Goal: Task Accomplishment & Management: Complete application form

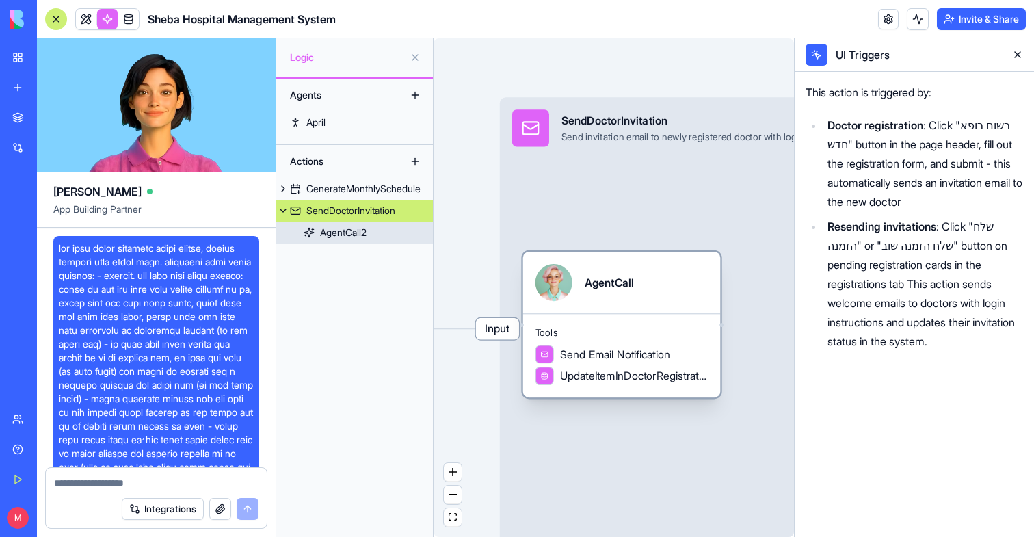
scroll to position [4643, 0]
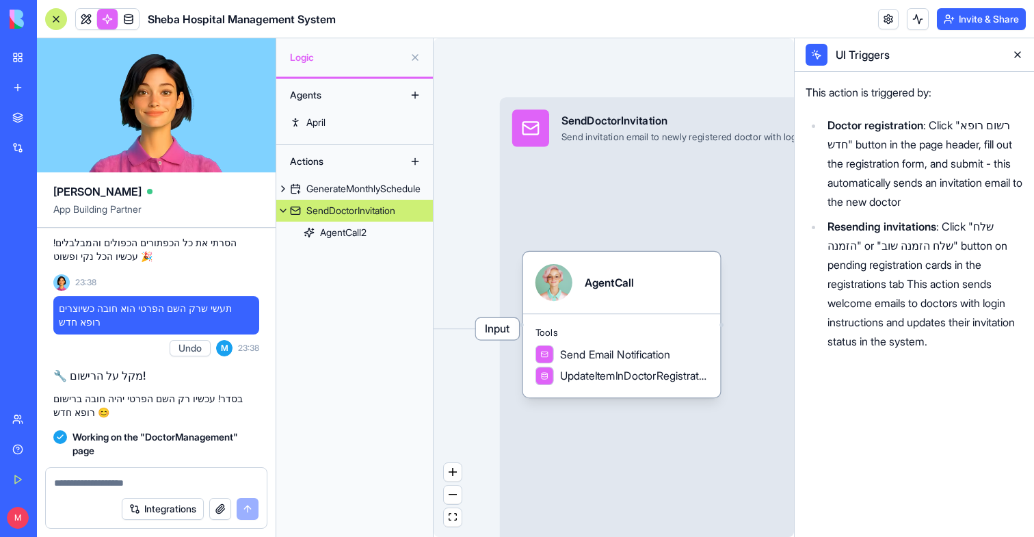
click at [1017, 55] on button at bounding box center [1017, 55] width 22 height 22
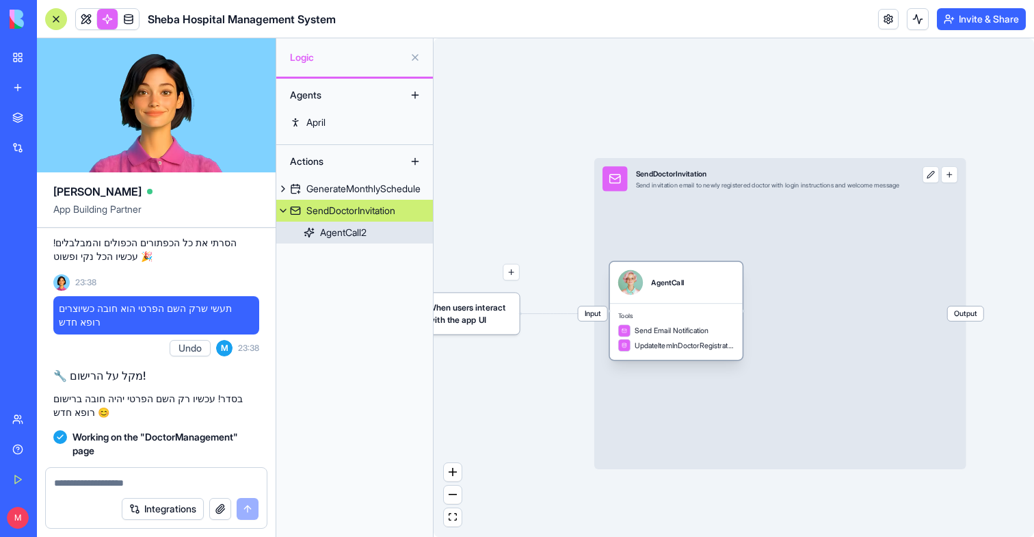
click at [707, 321] on div "Tools Send Email Notification UpdateItemInDoctorRegistrationsTable" at bounding box center [676, 331] width 133 height 57
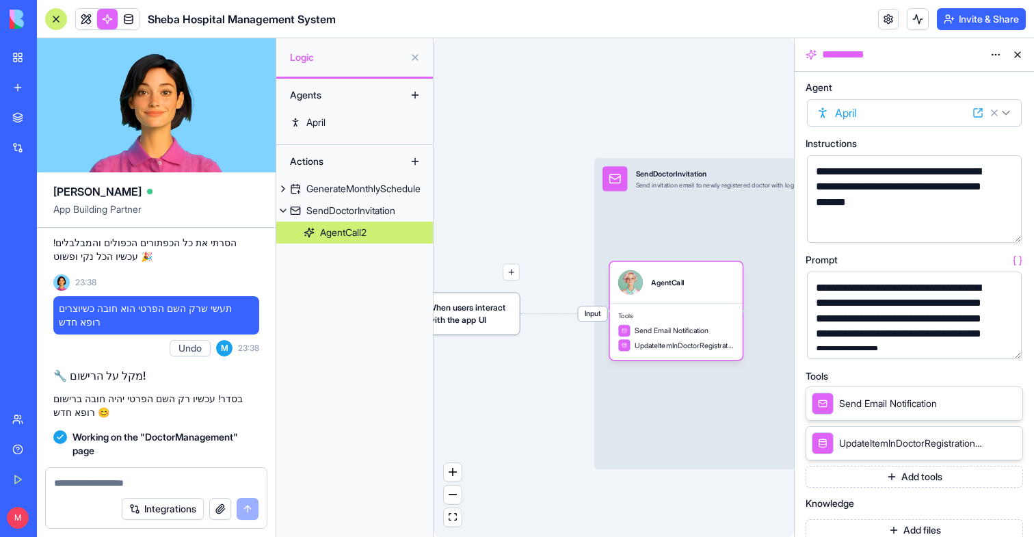
click at [1007, 345] on button "button" at bounding box center [1008, 345] width 22 height 22
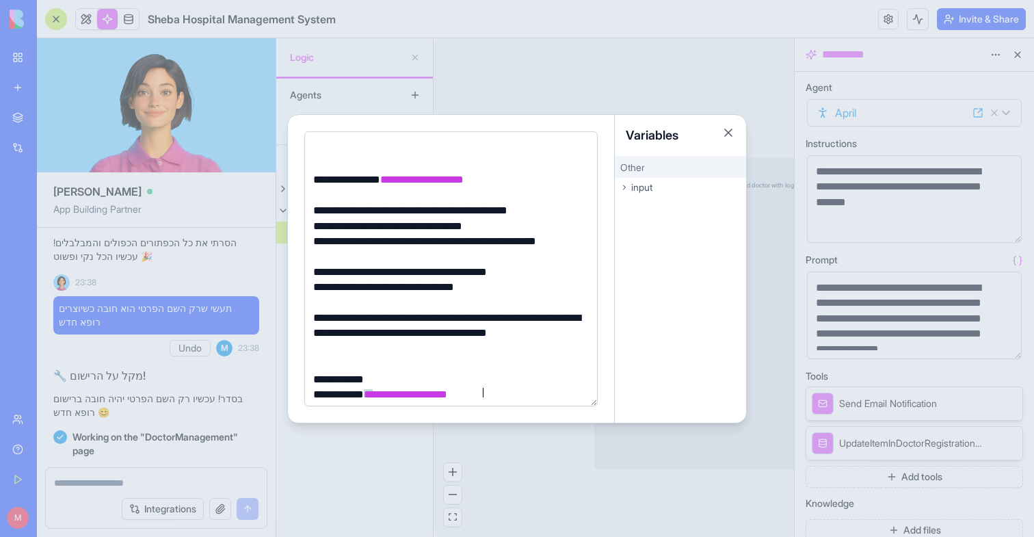
scroll to position [49, 0]
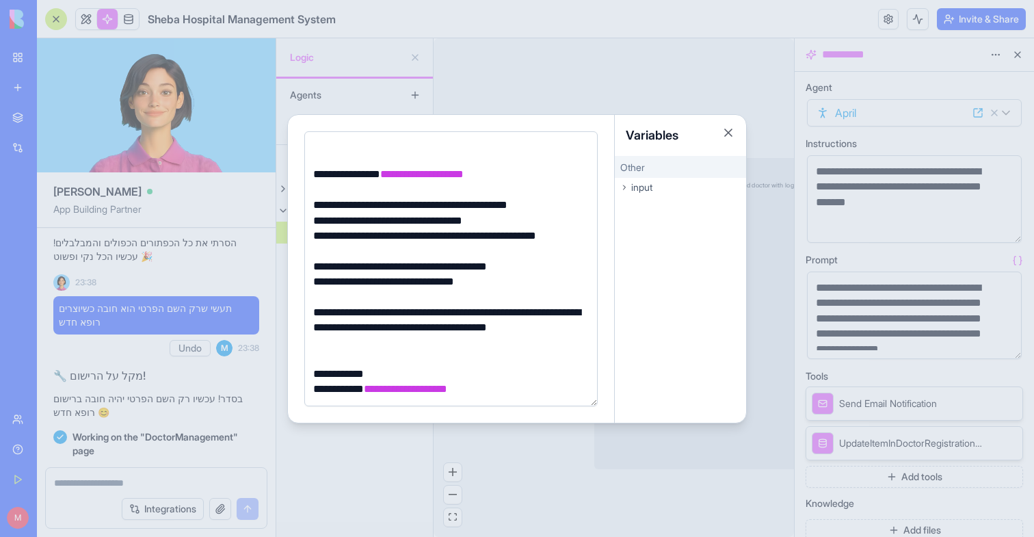
click at [521, 88] on div at bounding box center [517, 268] width 1034 height 537
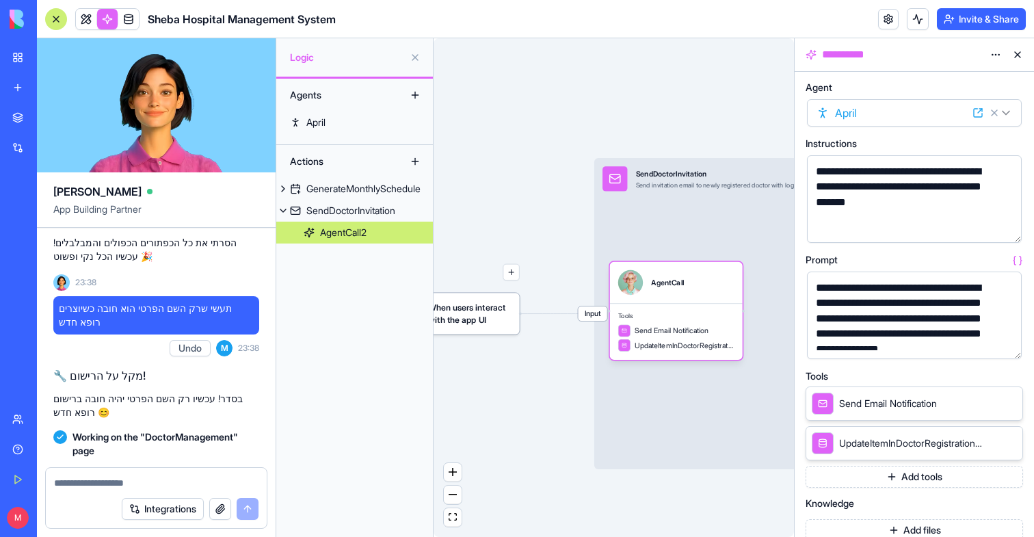
click at [1017, 54] on button at bounding box center [1017, 55] width 22 height 22
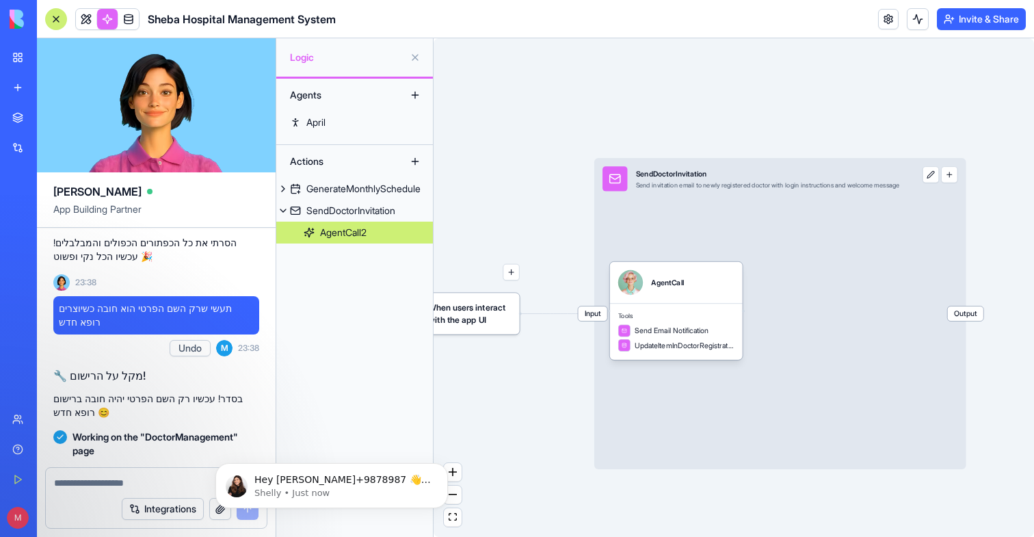
scroll to position [0, 0]
click at [634, 313] on span "Tools" at bounding box center [676, 316] width 116 height 8
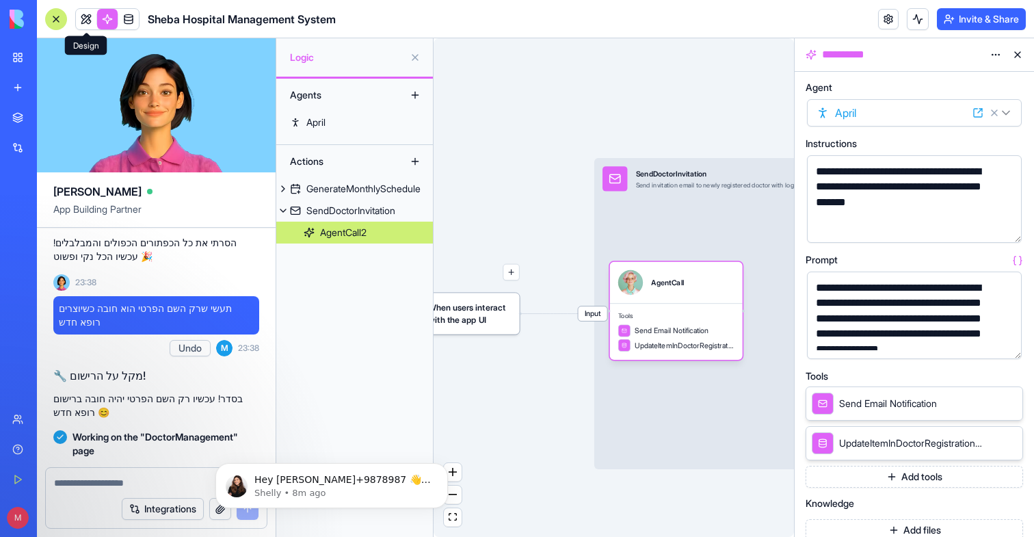
click at [88, 16] on link at bounding box center [86, 19] width 21 height 21
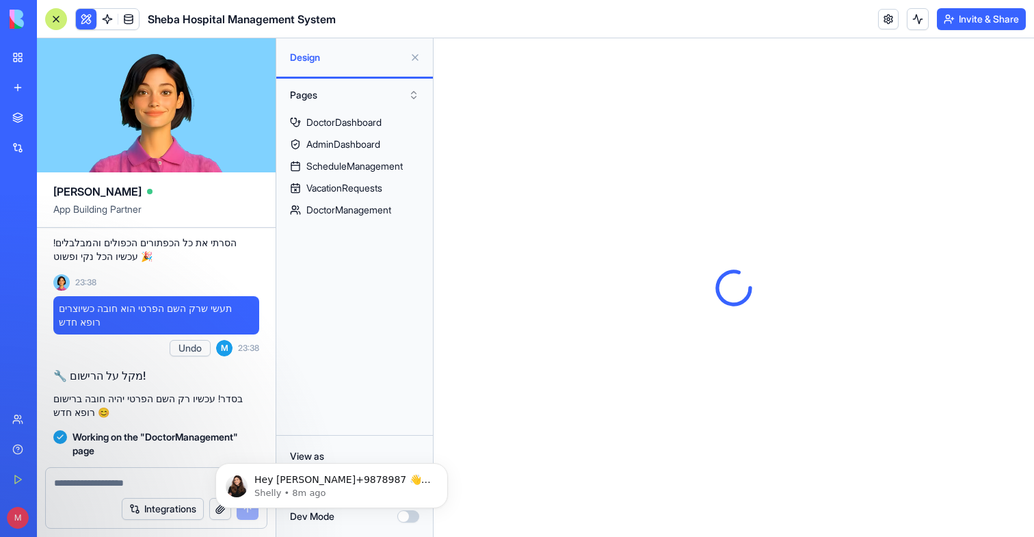
click at [416, 59] on button at bounding box center [415, 57] width 22 height 22
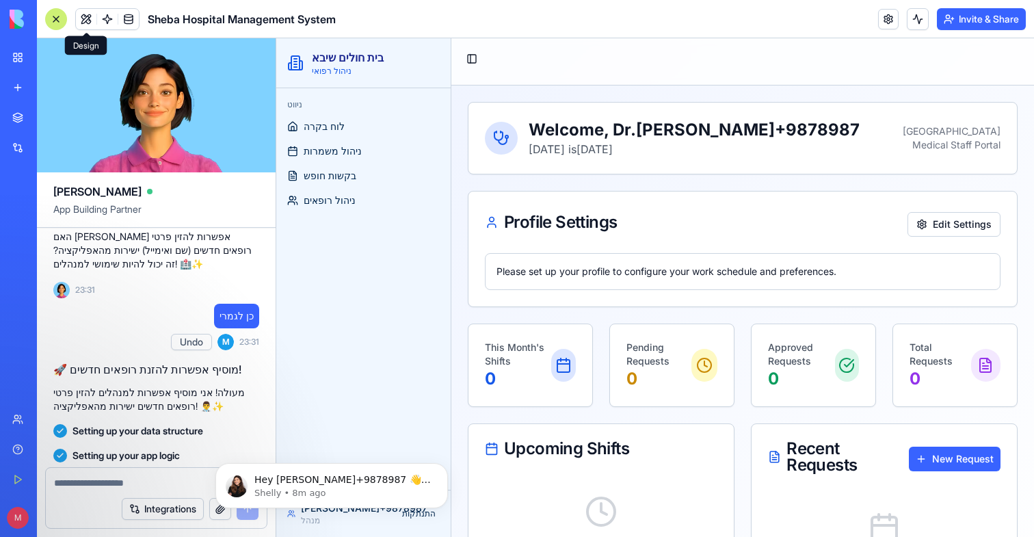
scroll to position [3530, 0]
click at [443, 469] on icon "Dismiss notification" at bounding box center [444, 467] width 8 height 8
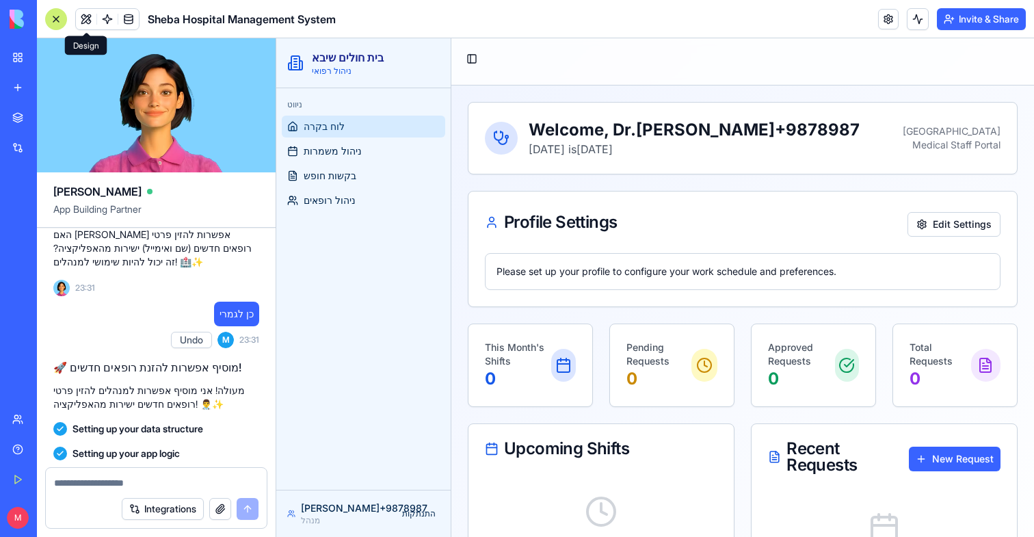
click at [352, 131] on link "לוח בקרה" at bounding box center [363, 127] width 163 height 22
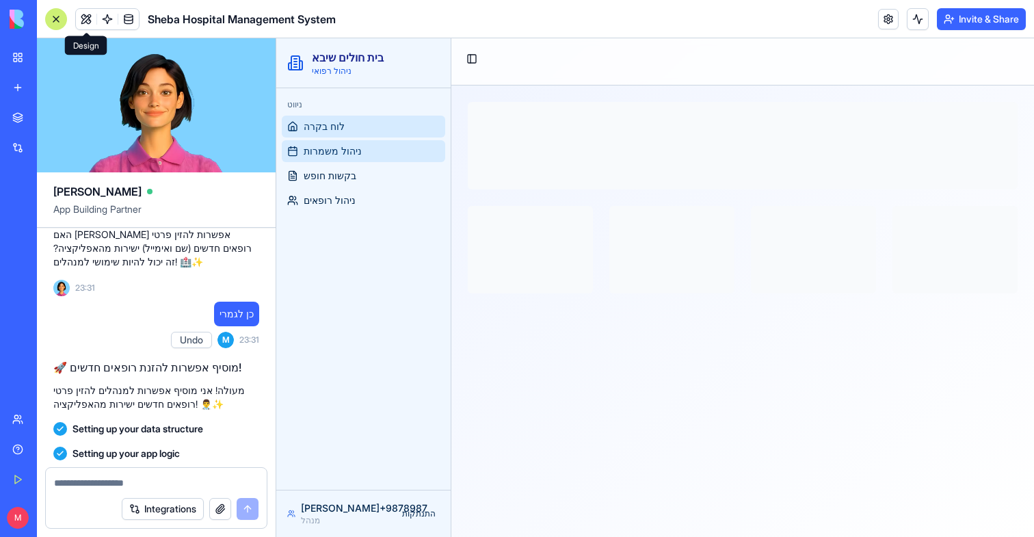
click at [353, 148] on span "ניהול משמרות" at bounding box center [333, 151] width 58 height 14
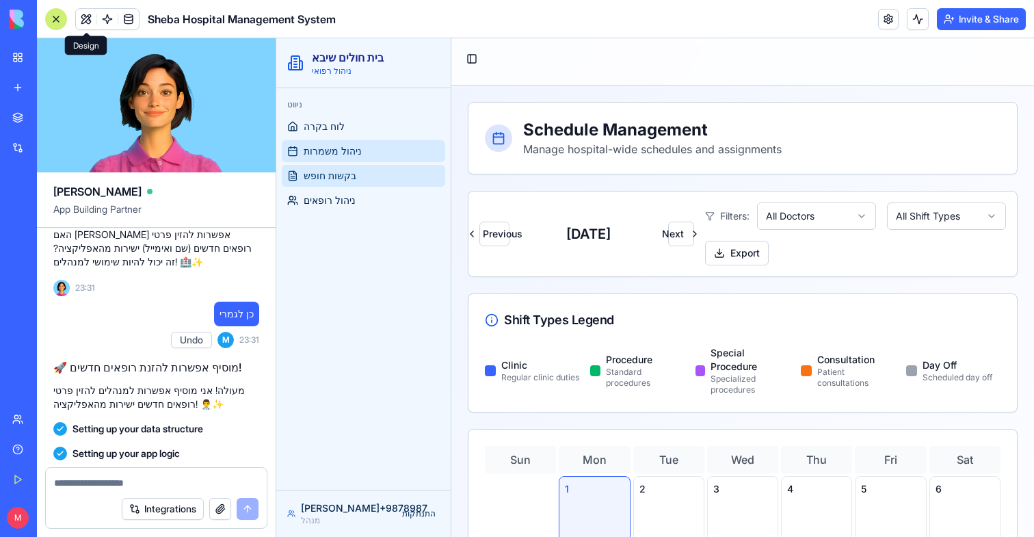
click at [354, 180] on span "בקשות חופש" at bounding box center [330, 176] width 53 height 14
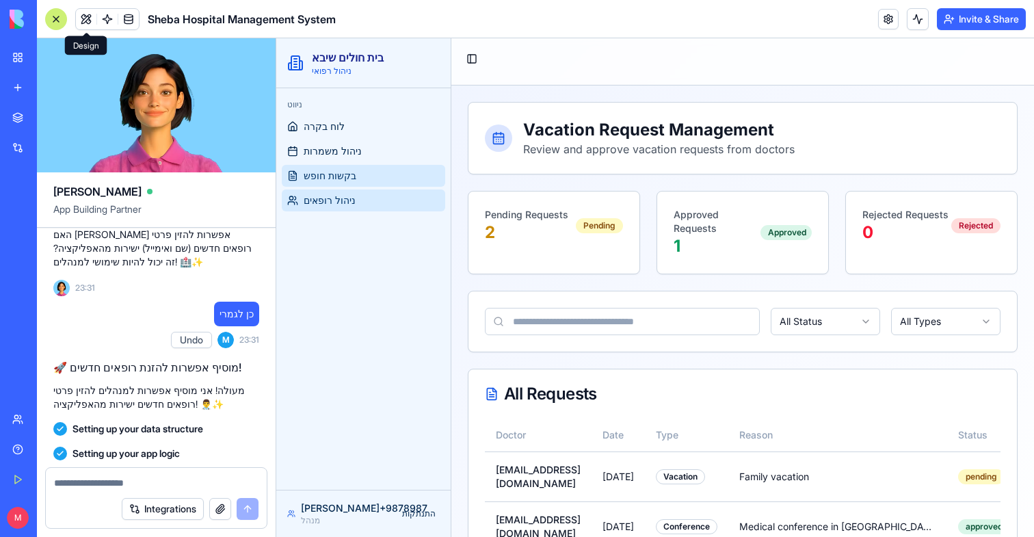
click at [355, 203] on span "ניהול רופאים" at bounding box center [330, 200] width 52 height 14
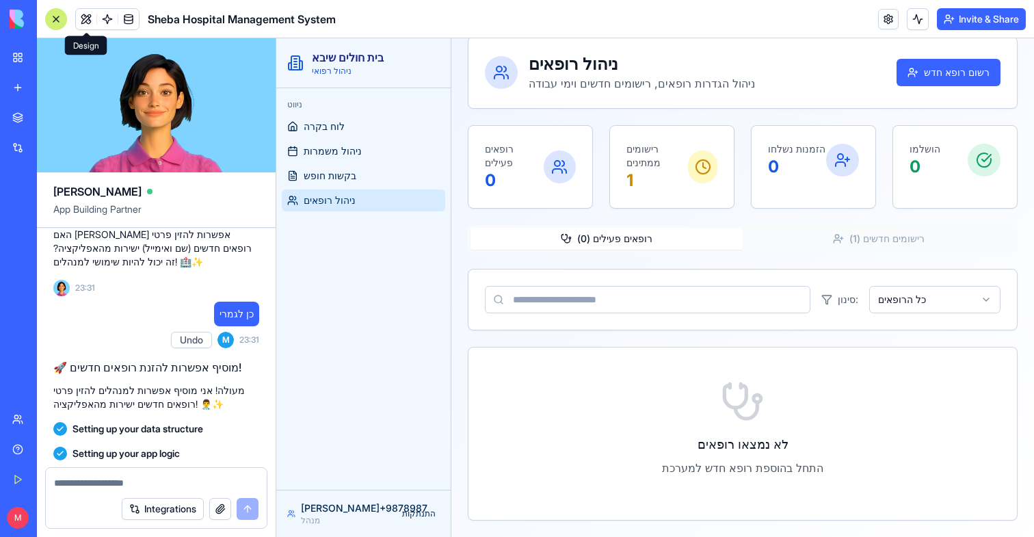
scroll to position [36, 0]
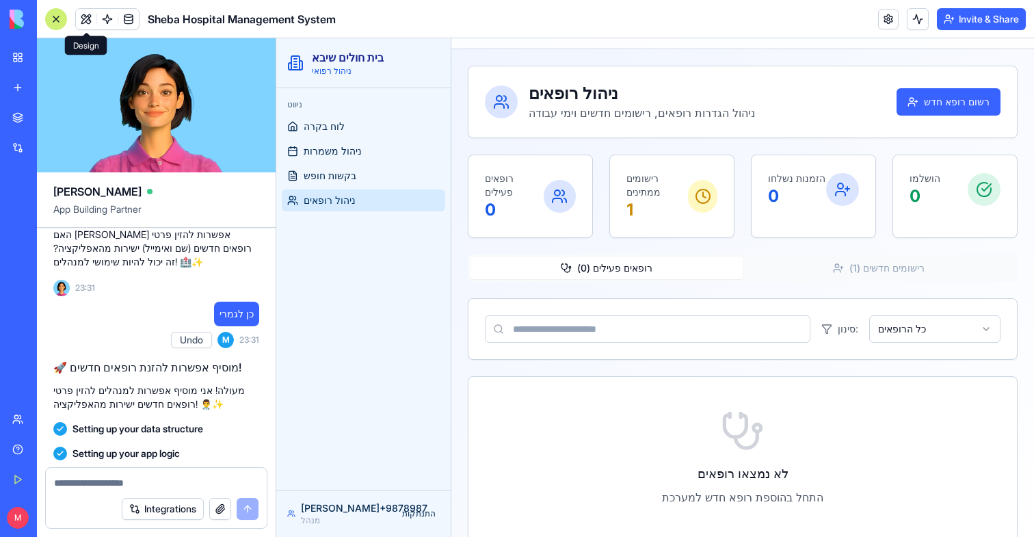
click at [869, 239] on div "ניהול רופאים ניהול הגדרות רופאים, רישומים חדשים וימי עבודה רשום רופא חדש רופאים…" at bounding box center [743, 308] width 550 height 484
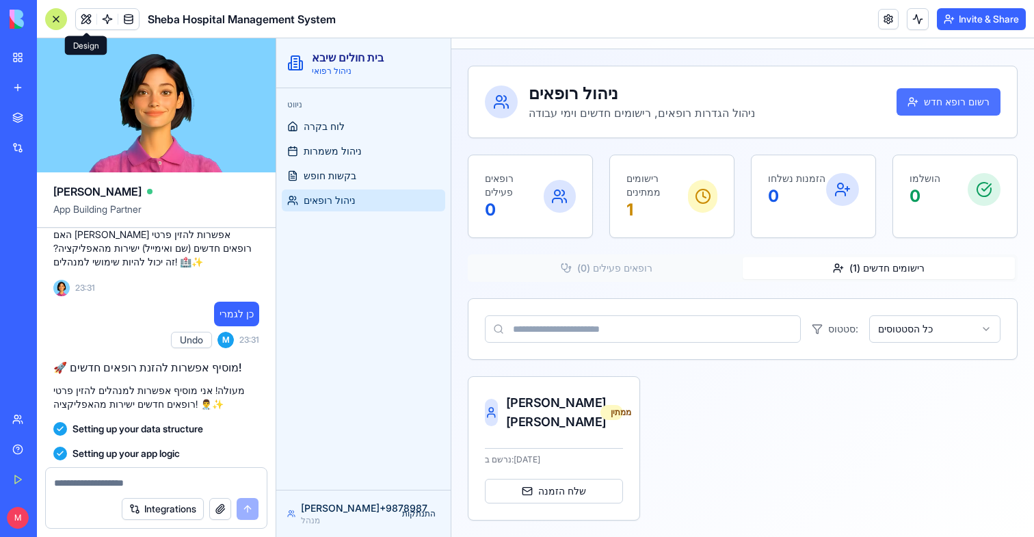
click at [943, 106] on button "רשום רופא חדש" at bounding box center [948, 101] width 104 height 27
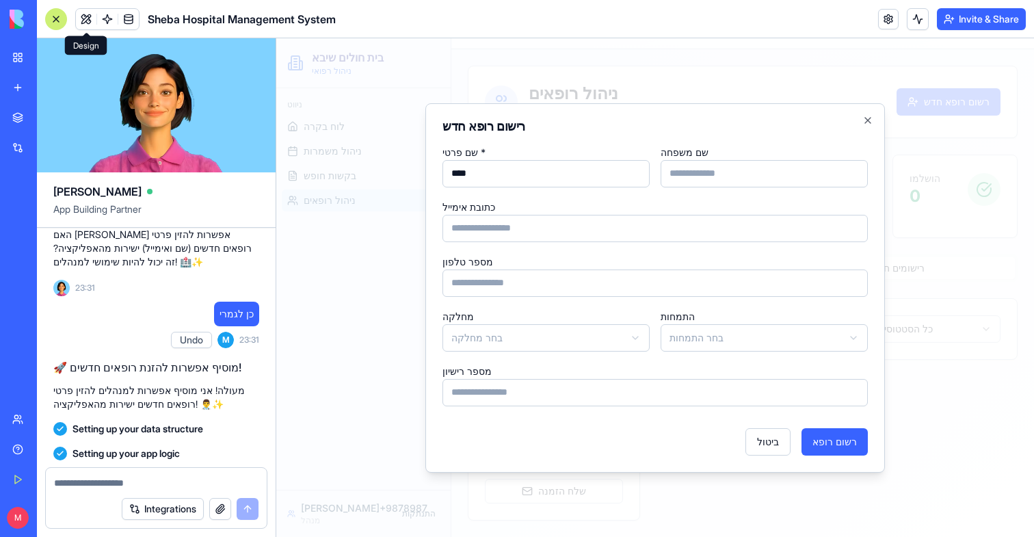
type input "****"
click at [680, 189] on form "**********" at bounding box center [654, 300] width 425 height 312
click at [682, 174] on input "***" at bounding box center [763, 173] width 207 height 27
type input "****"
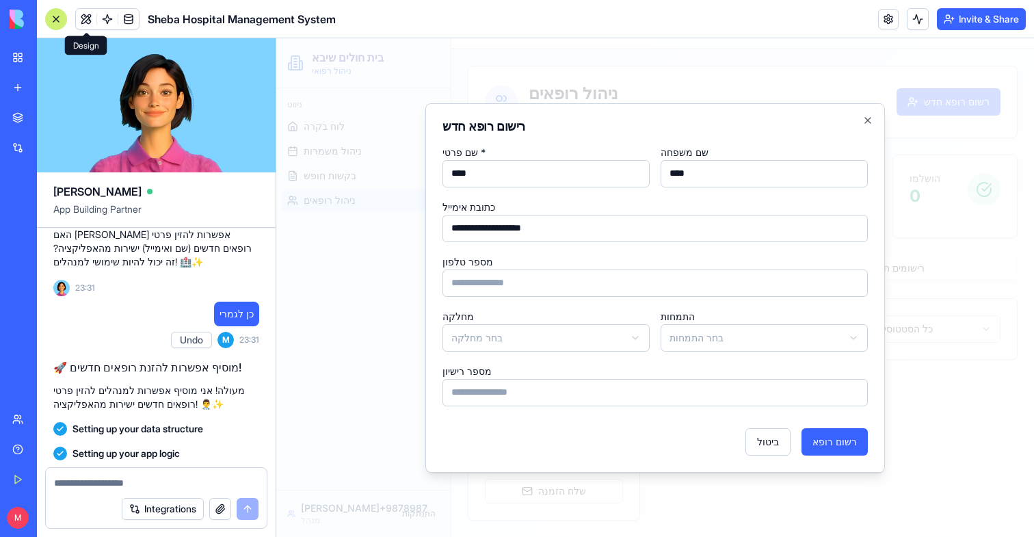
type input "**********"
click at [573, 284] on input "מספר טלפון" at bounding box center [654, 282] width 425 height 27
type input "**********"
click at [545, 368] on div "מספר רישיון" at bounding box center [654, 384] width 425 height 44
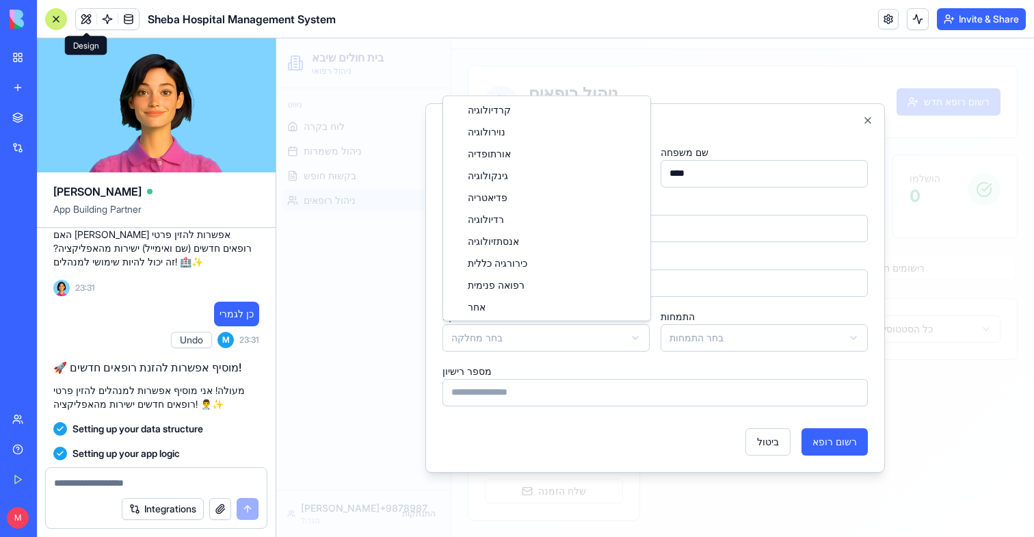
click at [545, 347] on body "**********" at bounding box center [654, 269] width 757 height 535
click at [702, 343] on body "**********" at bounding box center [654, 269] width 757 height 535
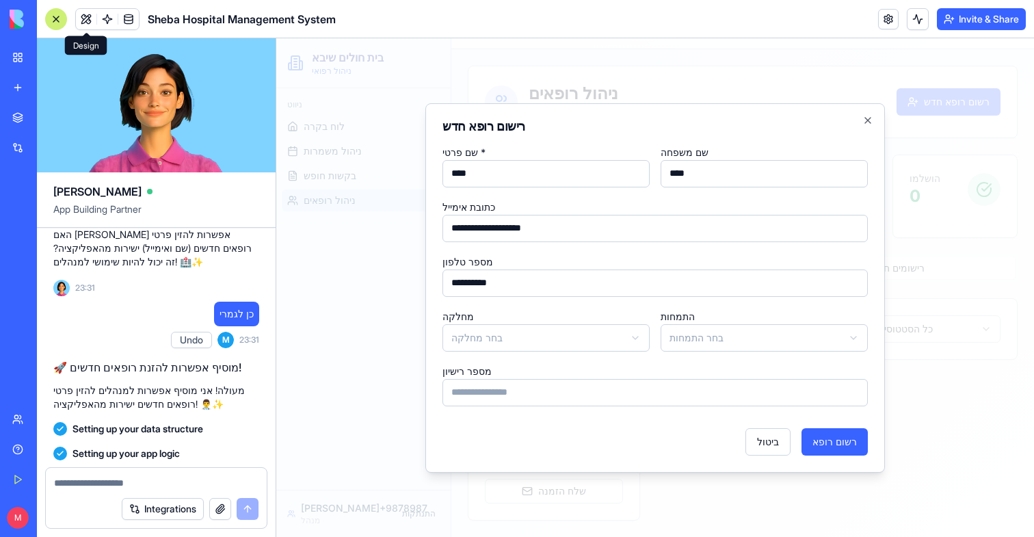
click at [711, 348] on body "**********" at bounding box center [654, 269] width 757 height 535
click at [842, 437] on button "רשום רופא" at bounding box center [834, 441] width 66 height 27
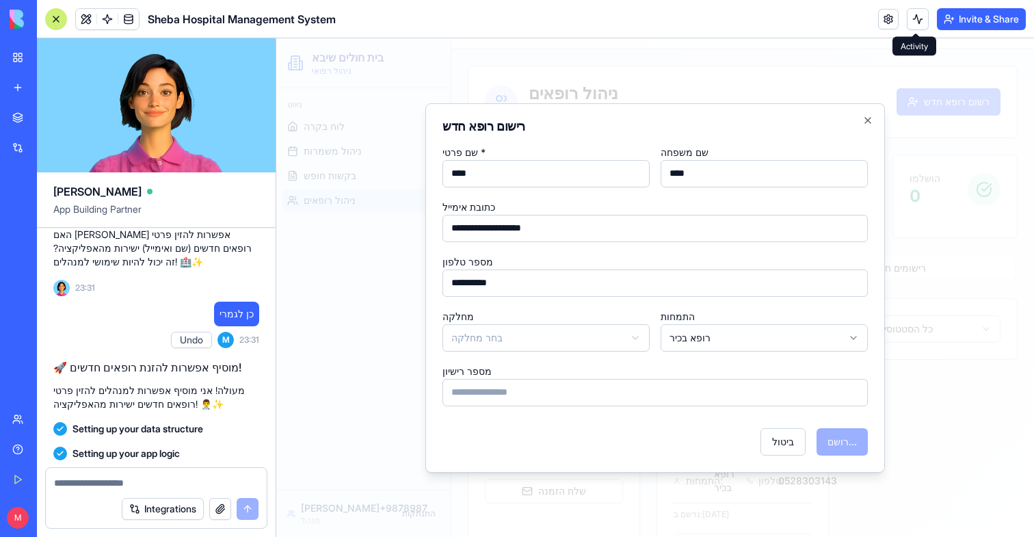
click at [914, 21] on button at bounding box center [918, 19] width 22 height 22
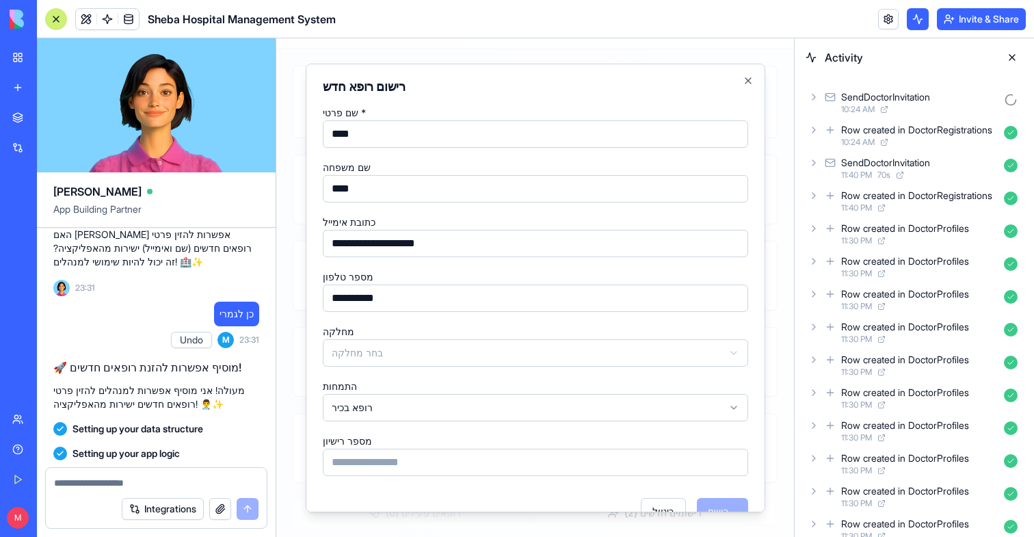
click at [812, 97] on icon at bounding box center [813, 97] width 11 height 11
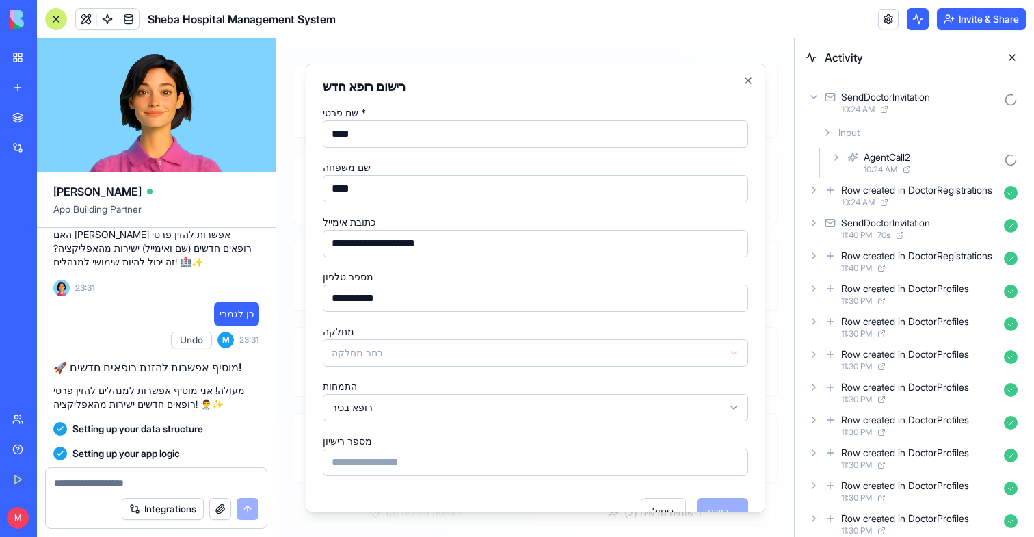
click at [837, 152] on icon at bounding box center [836, 157] width 11 height 11
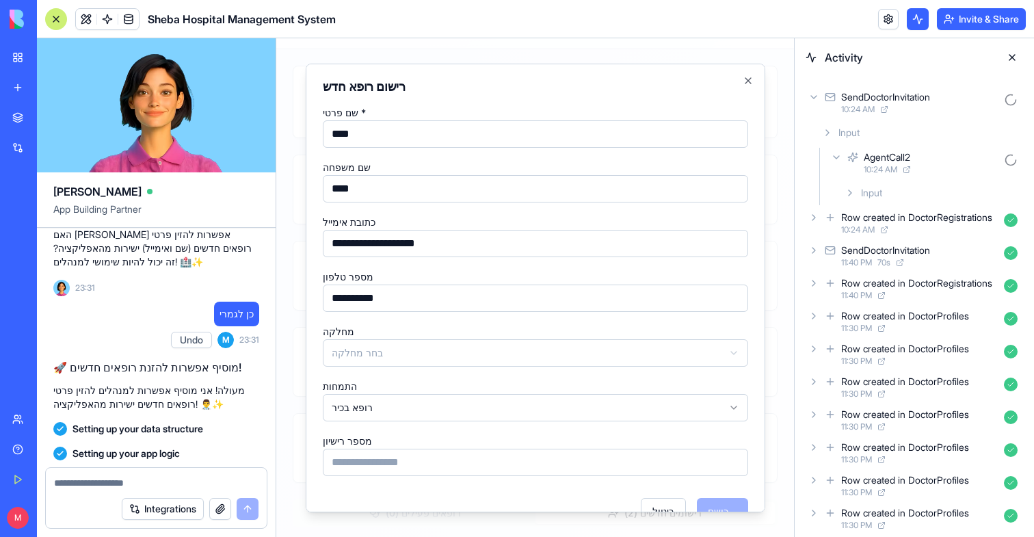
click at [857, 192] on div "Input" at bounding box center [931, 192] width 184 height 25
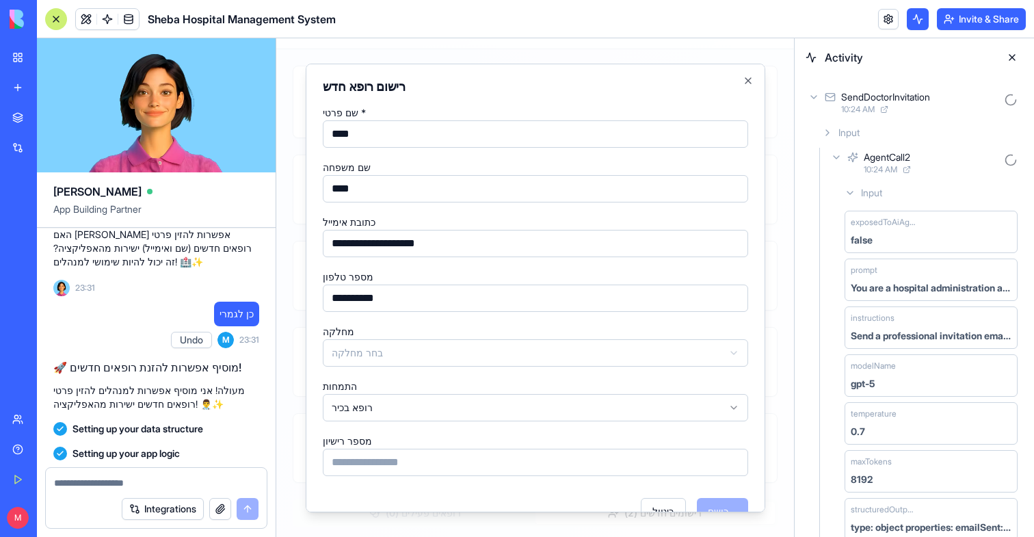
click at [853, 190] on icon at bounding box center [849, 192] width 11 height 11
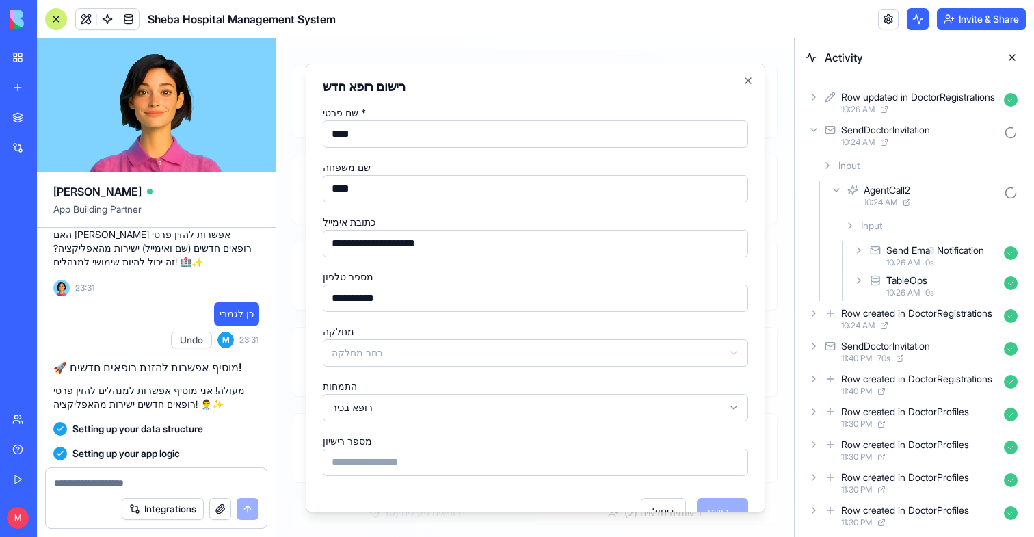
scroll to position [30, 0]
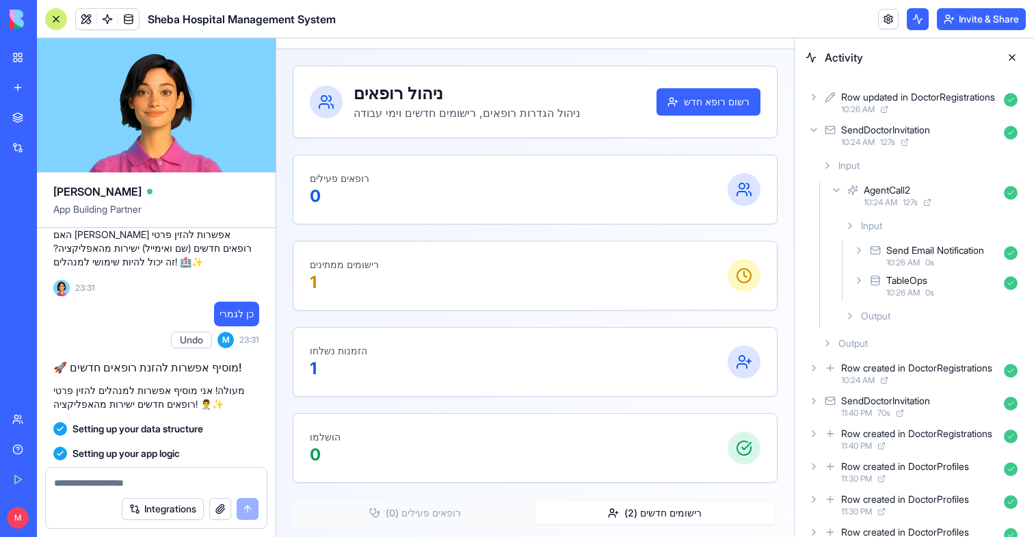
click at [811, 135] on icon at bounding box center [813, 129] width 11 height 11
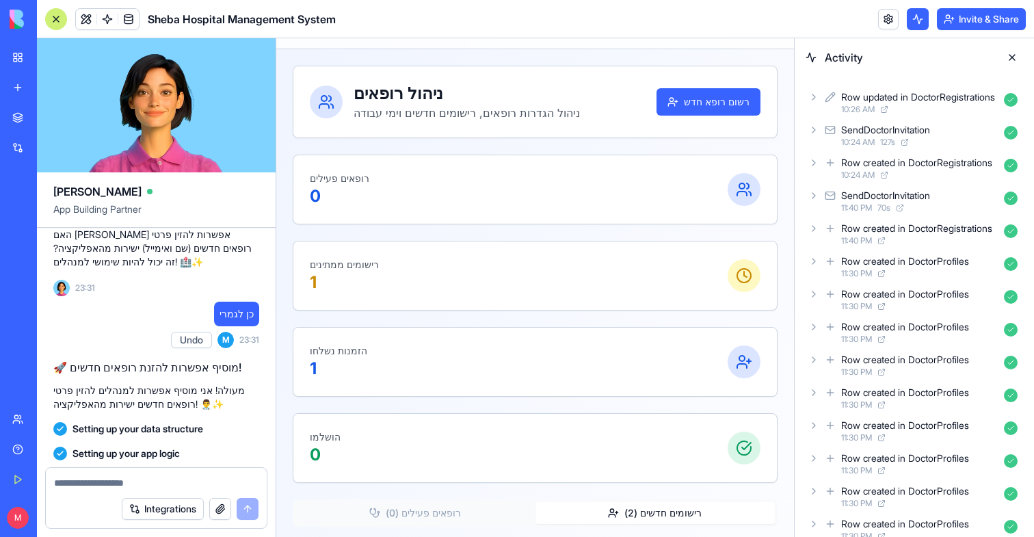
click at [121, 483] on textarea at bounding box center [156, 483] width 204 height 14
type textarea "*"
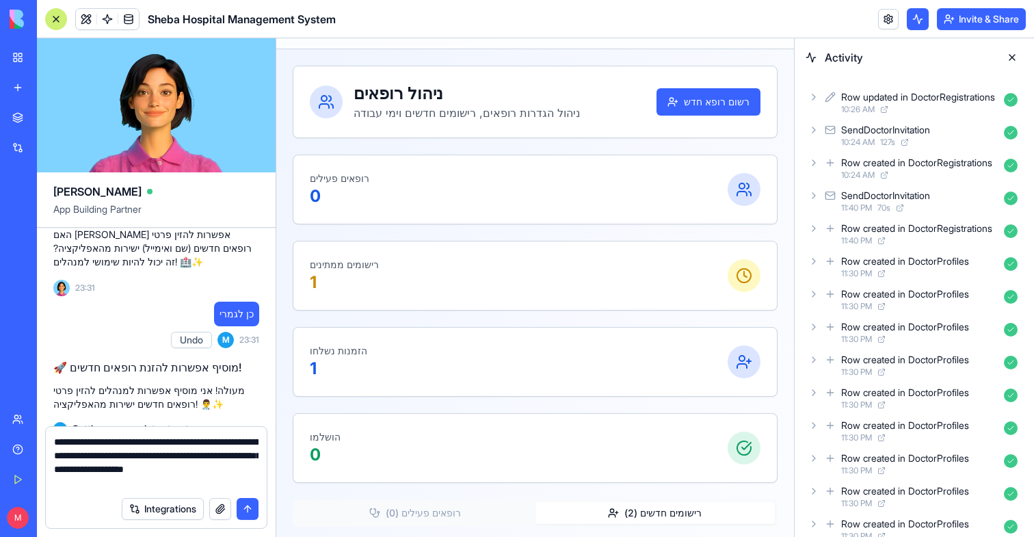
type textarea "**********"
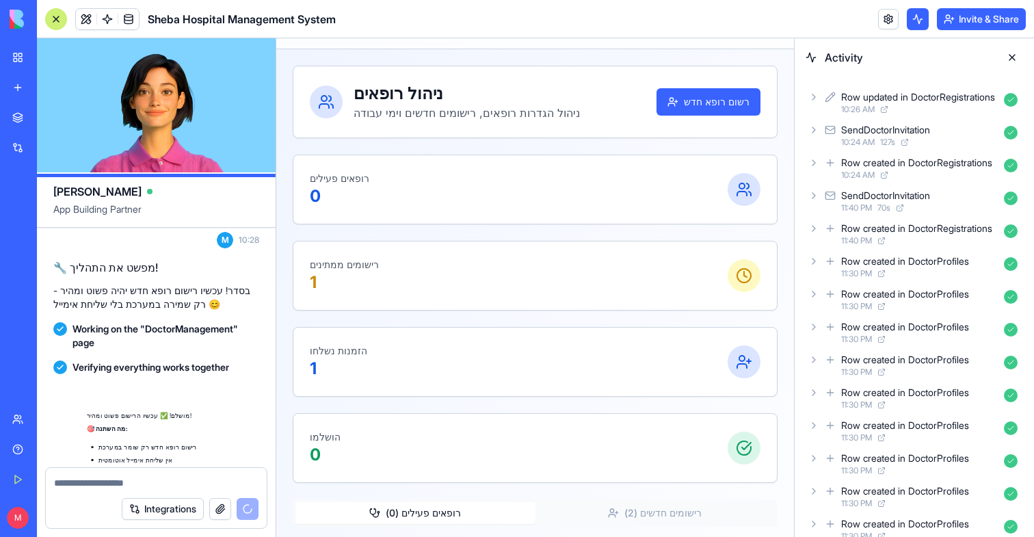
scroll to position [5331, 0]
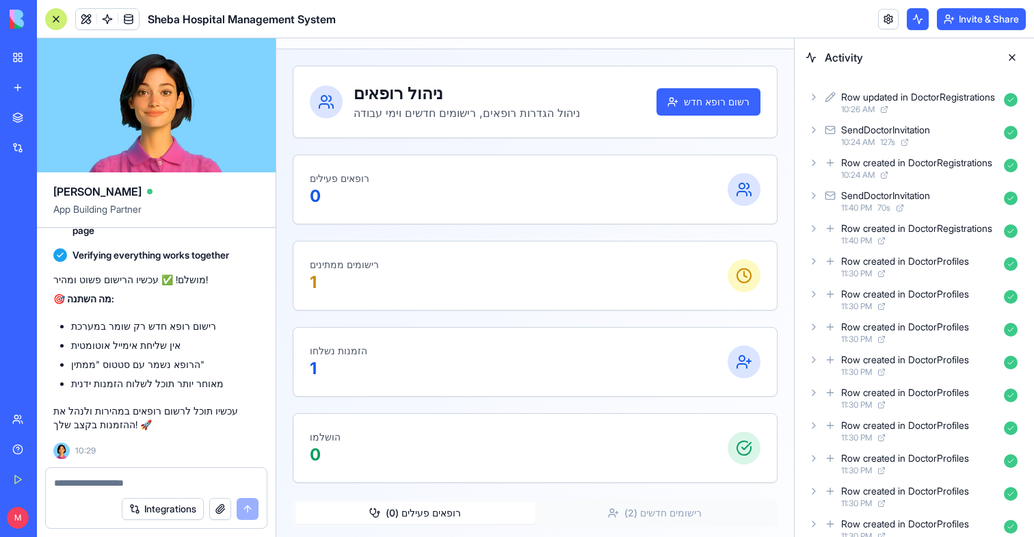
click at [109, 18] on link at bounding box center [107, 19] width 21 height 21
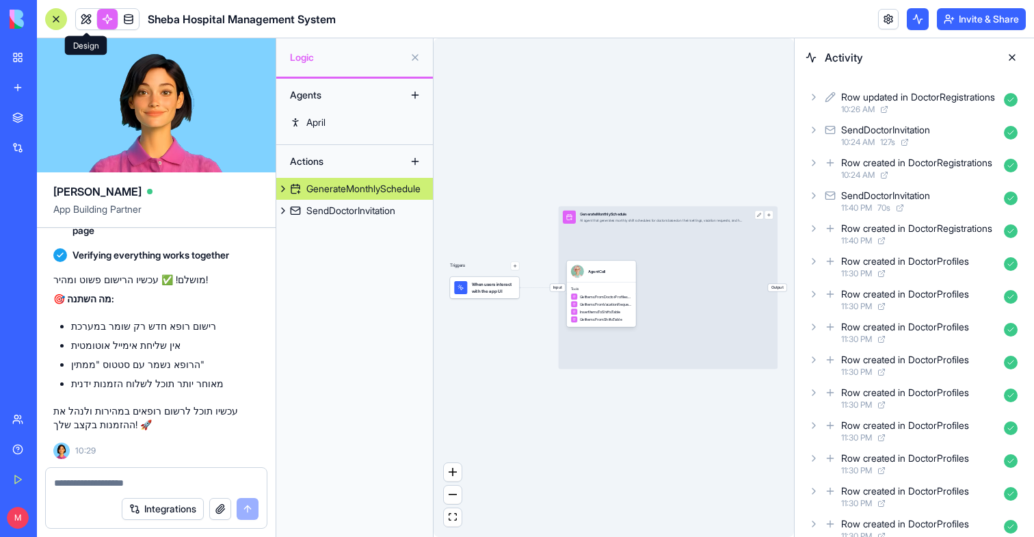
click at [85, 16] on link at bounding box center [86, 19] width 21 height 21
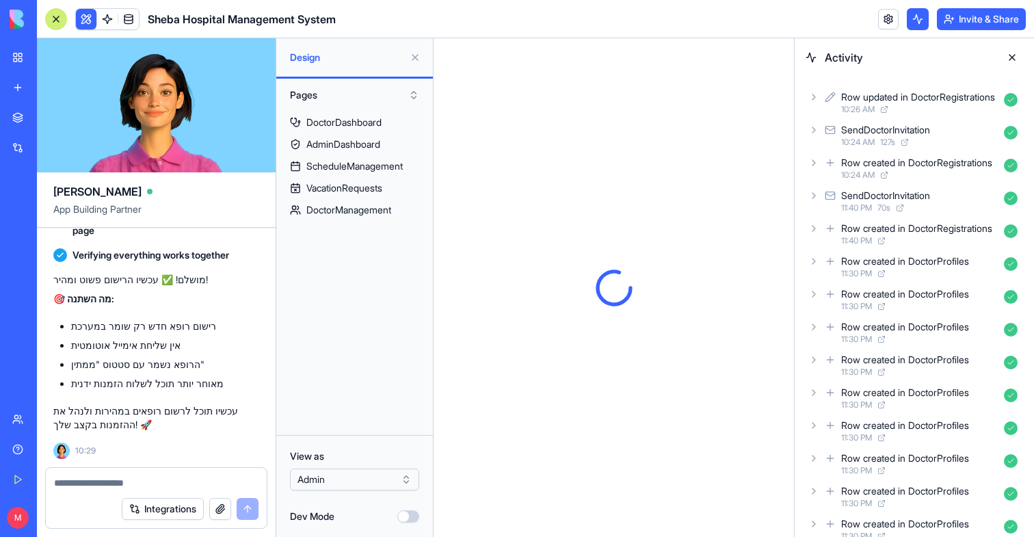
click at [417, 53] on button at bounding box center [415, 57] width 22 height 22
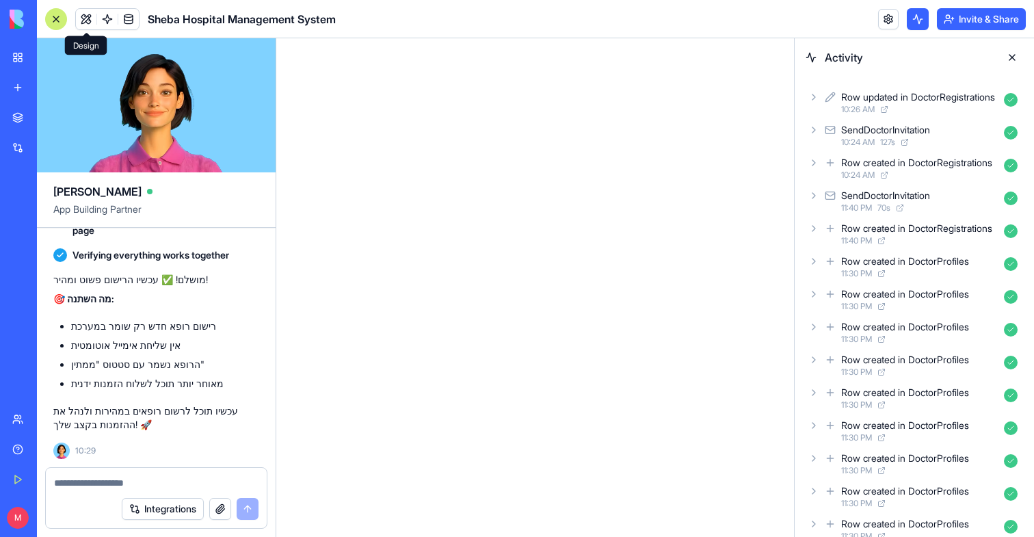
click at [1012, 59] on button at bounding box center [1012, 57] width 22 height 22
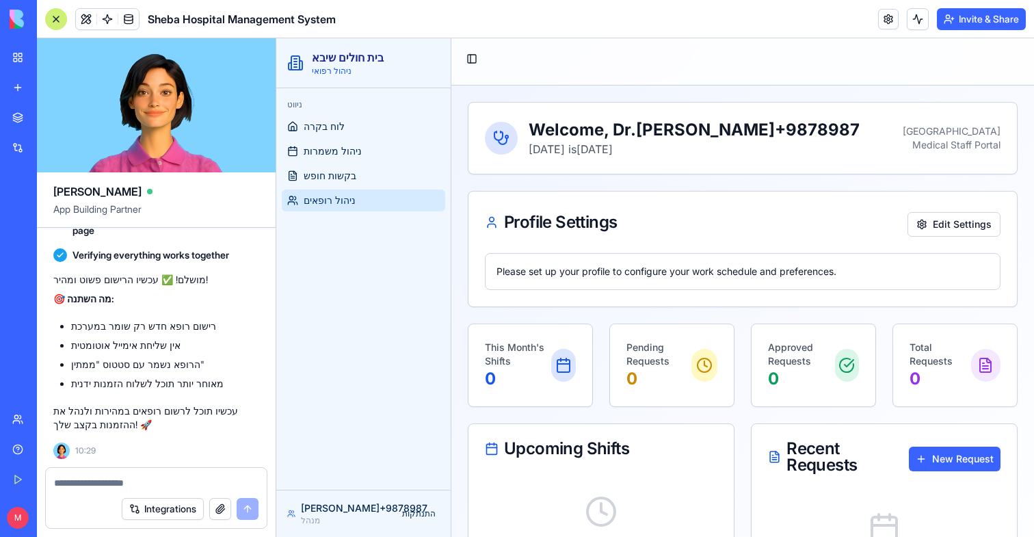
click at [346, 204] on span "ניהול רופאים" at bounding box center [330, 200] width 52 height 14
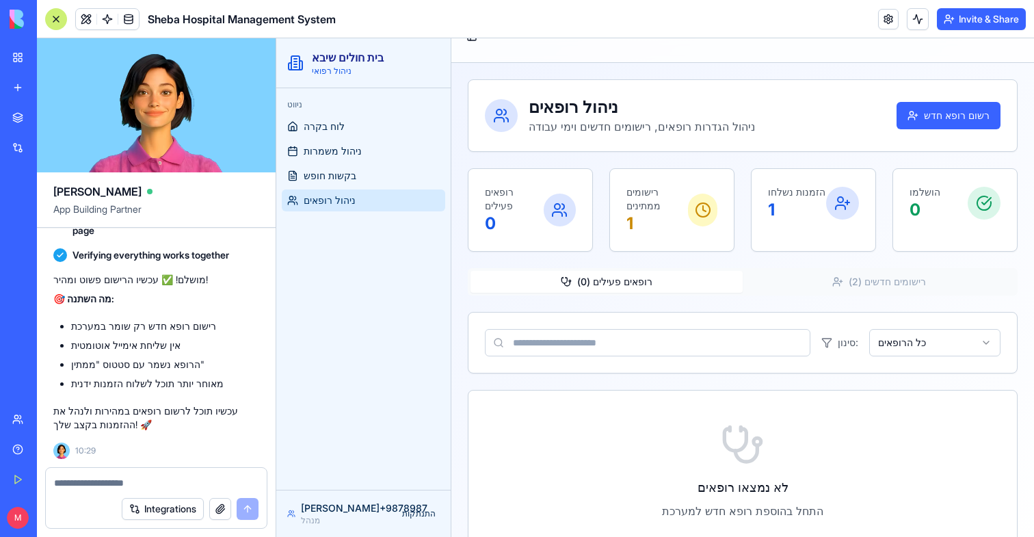
scroll to position [23, 0]
click at [947, 109] on button "רשום רופא חדש" at bounding box center [948, 114] width 104 height 27
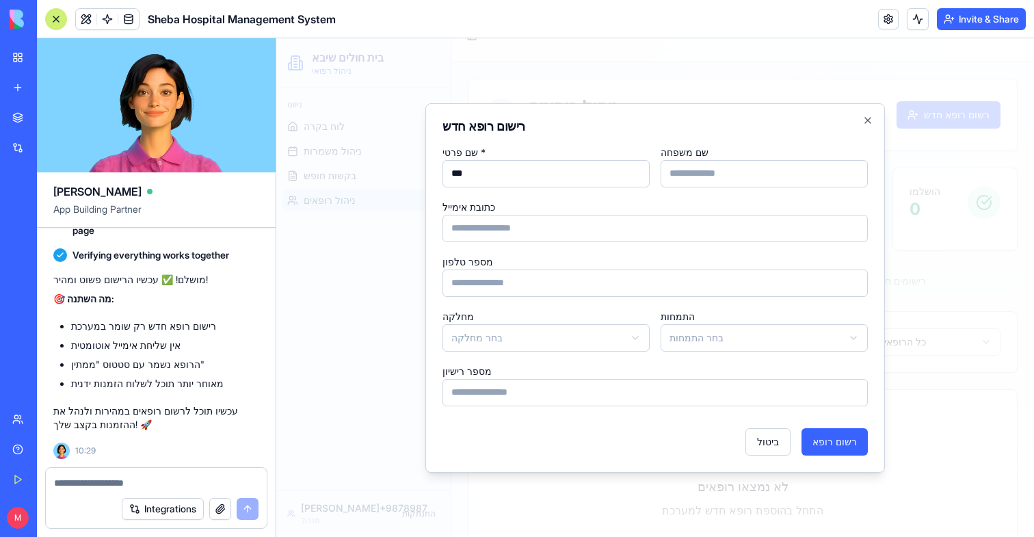
type input "***"
click at [798, 167] on input "שם משפחה" at bounding box center [763, 173] width 207 height 27
type input "*********"
click at [848, 442] on button "רשום רופא" at bounding box center [834, 441] width 66 height 27
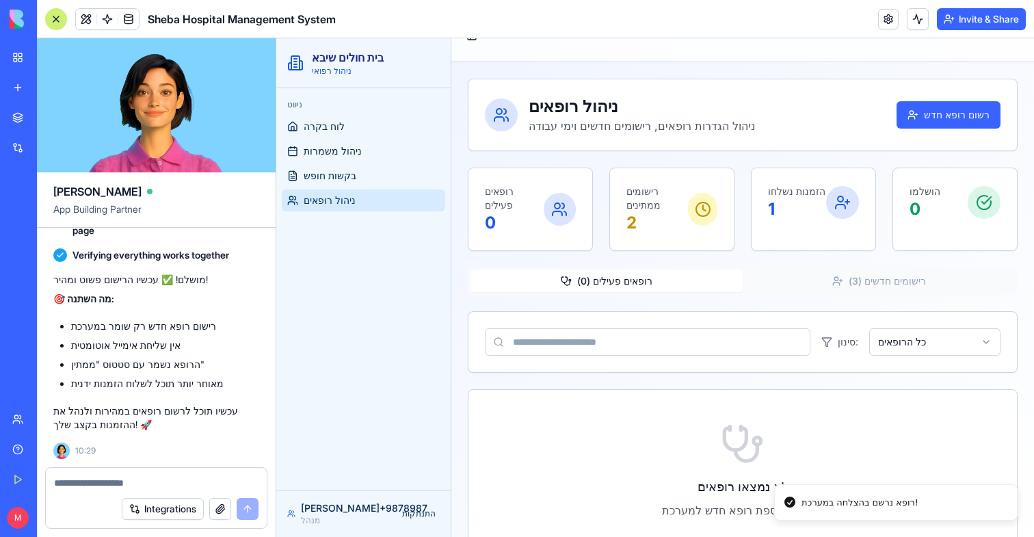
scroll to position [66, 0]
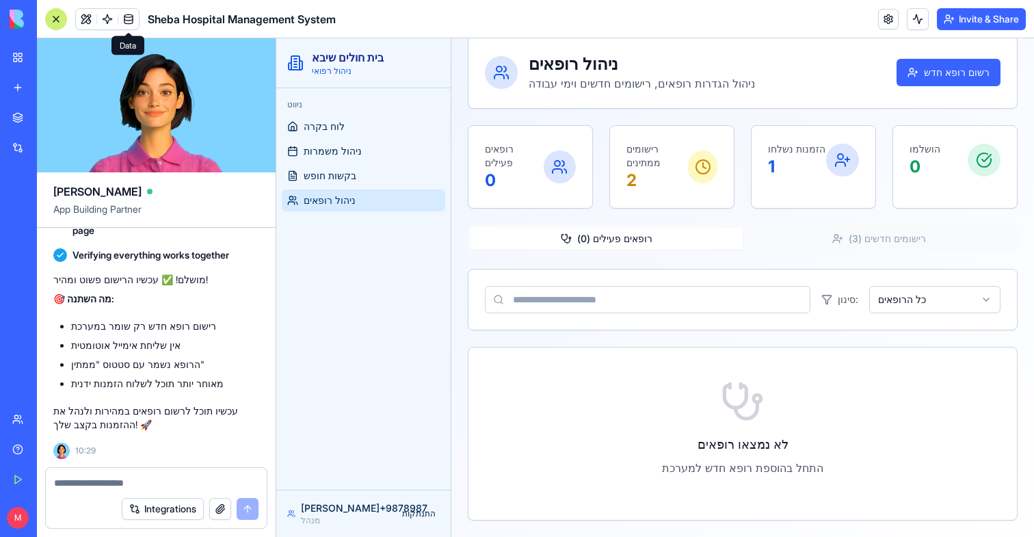
click at [135, 21] on link at bounding box center [128, 19] width 21 height 21
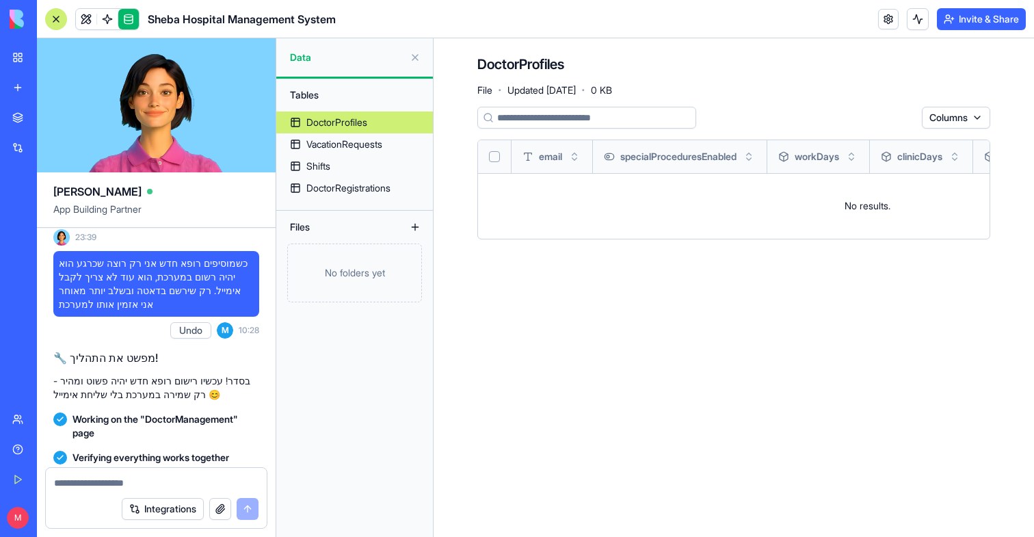
scroll to position [5073, 0]
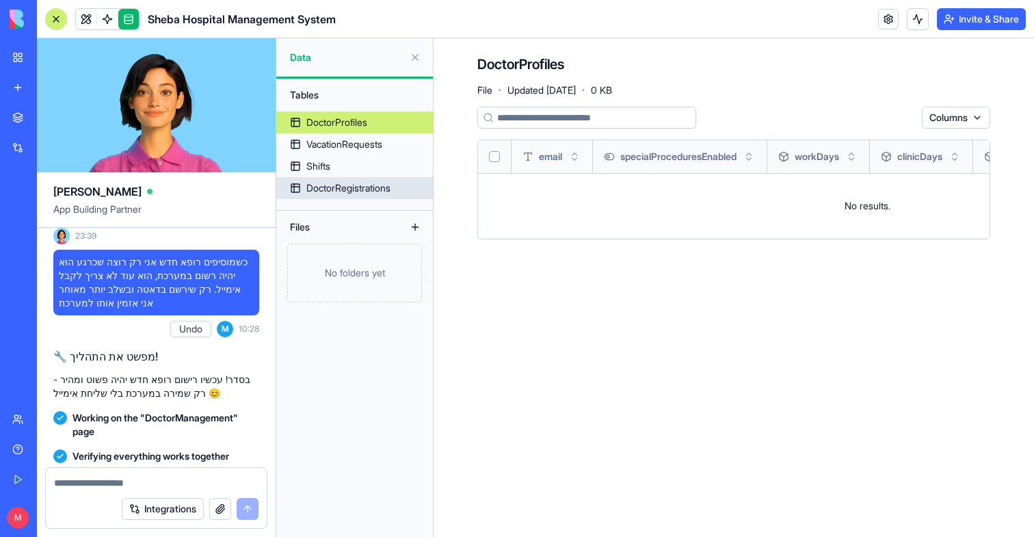
click at [387, 187] on div "DoctorRegistrations" at bounding box center [348, 188] width 84 height 14
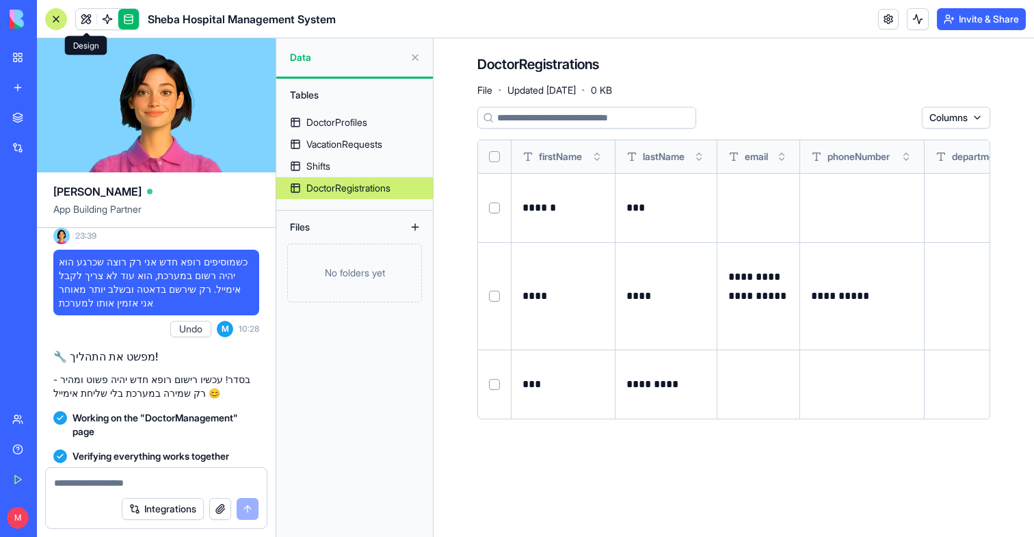
click at [91, 10] on link at bounding box center [86, 19] width 21 height 21
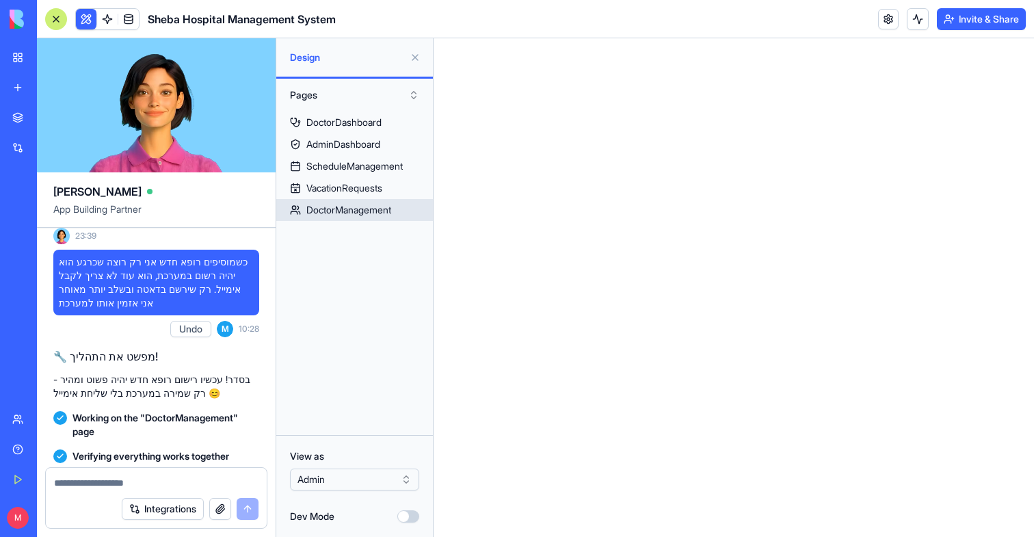
click at [357, 207] on div "DoctorManagement" at bounding box center [348, 210] width 85 height 14
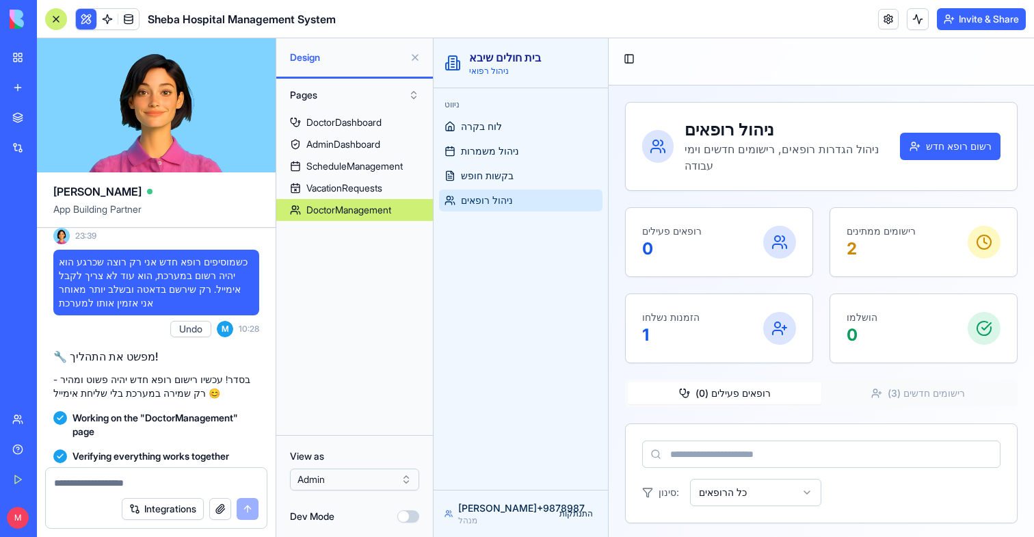
drag, startPoint x: 415, startPoint y: 58, endPoint x: 234, endPoint y: 97, distance: 185.3
click at [415, 58] on button at bounding box center [415, 57] width 22 height 22
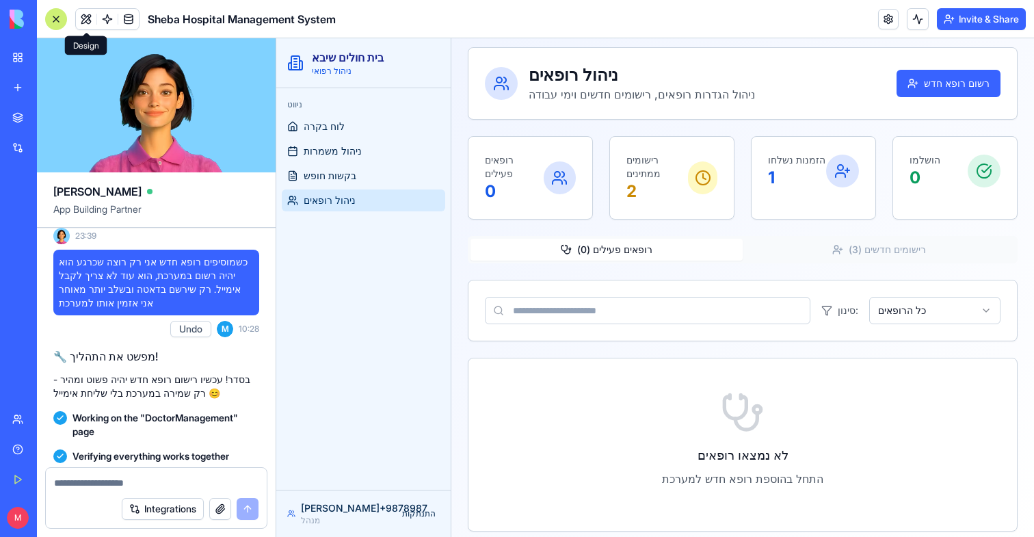
scroll to position [66, 0]
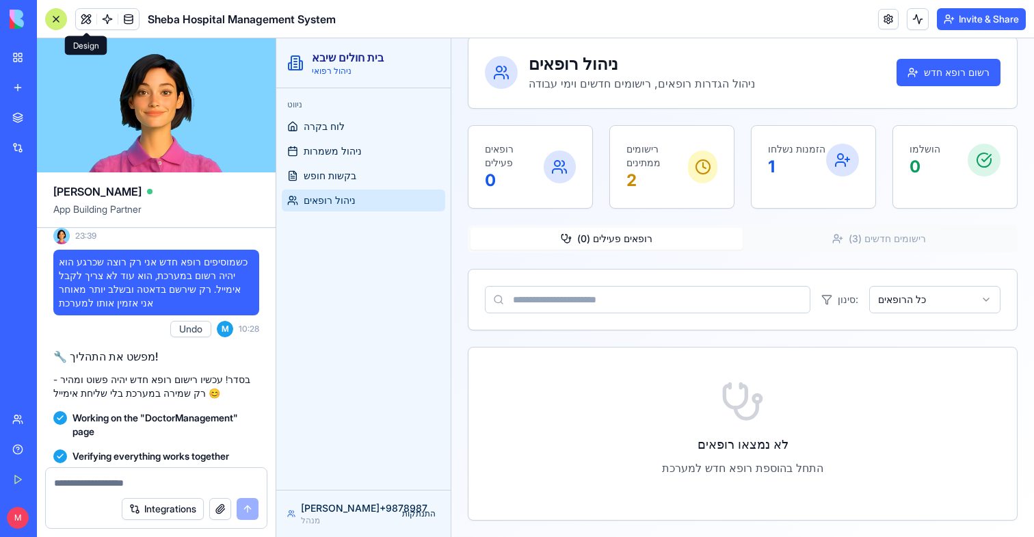
click at [859, 244] on button "רישומים חדשים ( 3 )" at bounding box center [878, 239] width 272 height 22
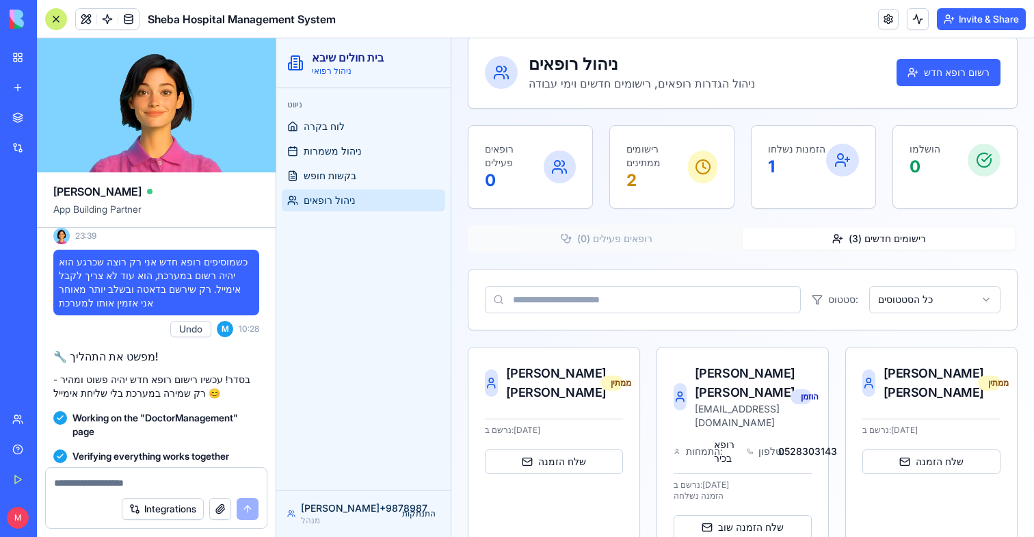
click at [55, 14] on div at bounding box center [56, 19] width 22 height 22
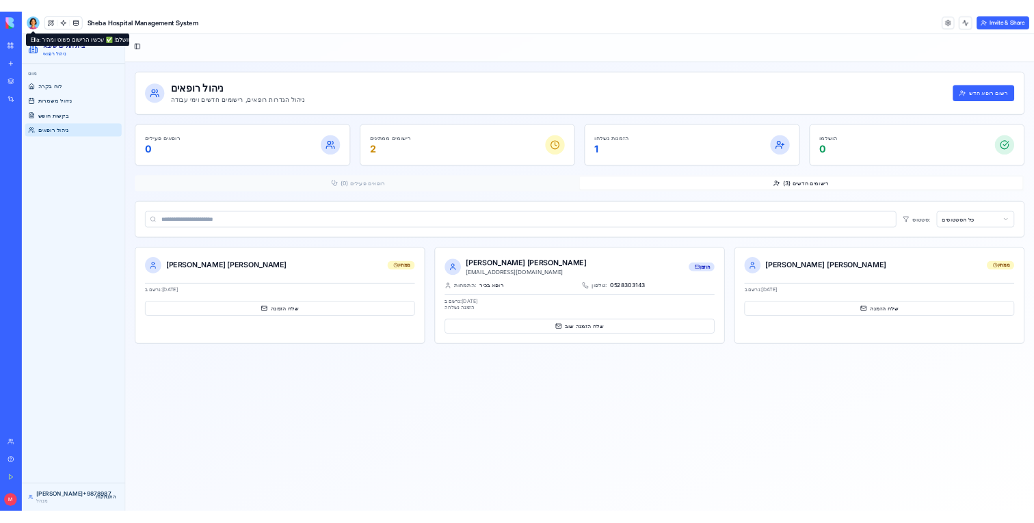
scroll to position [0, 0]
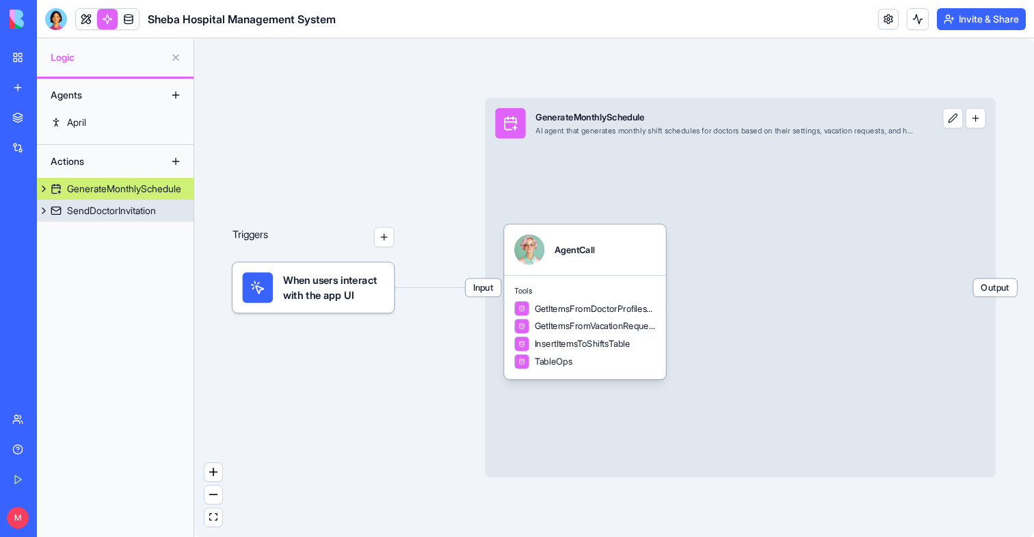
click at [115, 220] on link "SendDoctorInvitation" at bounding box center [115, 211] width 157 height 22
